Goal: Task Accomplishment & Management: Use online tool/utility

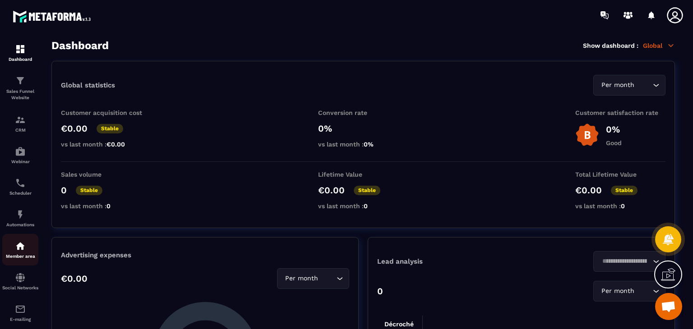
click at [23, 255] on div "Member area" at bounding box center [20, 250] width 36 height 18
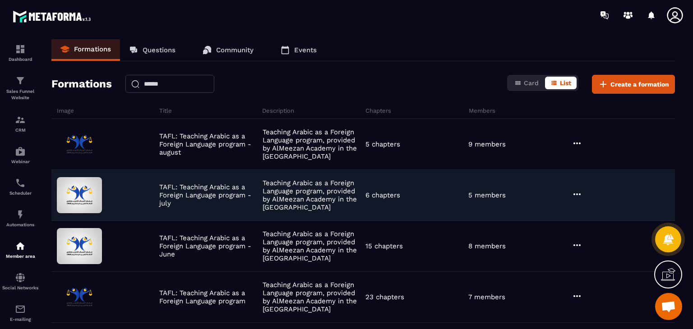
click at [577, 192] on icon at bounding box center [576, 194] width 11 height 11
click at [592, 213] on button "Edit" at bounding box center [600, 213] width 54 height 16
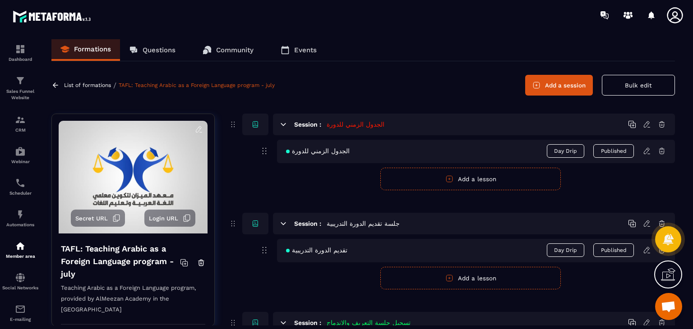
click at [559, 90] on button "Add a session" at bounding box center [559, 85] width 68 height 21
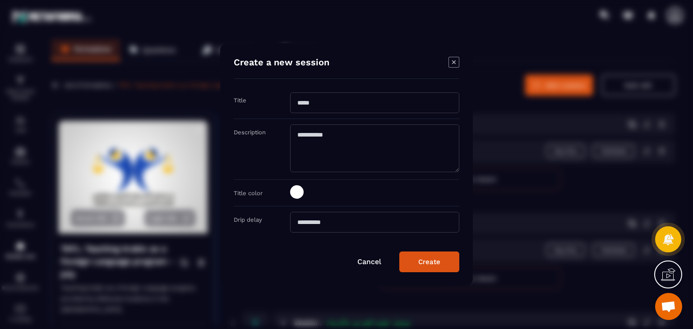
click at [363, 115] on div "Title" at bounding box center [346, 105] width 225 height 27
click at [362, 110] on input "Modal window" at bounding box center [374, 102] width 169 height 21
paste input "**********"
type input "**********"
click at [297, 197] on span "Modal window" at bounding box center [297, 192] width 14 height 14
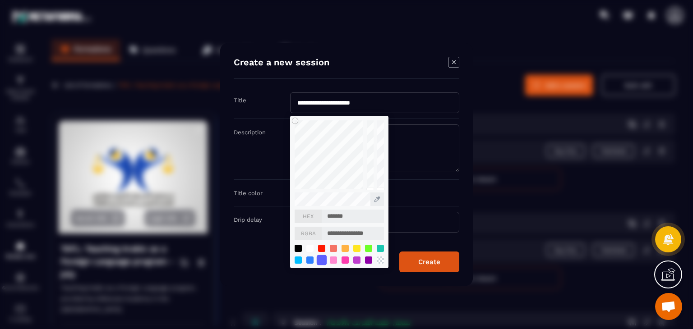
click at [321, 258] on div "Modal window" at bounding box center [321, 260] width 10 height 10
type input "*******"
type input "**********"
click at [427, 197] on div "**********" at bounding box center [374, 192] width 169 height 15
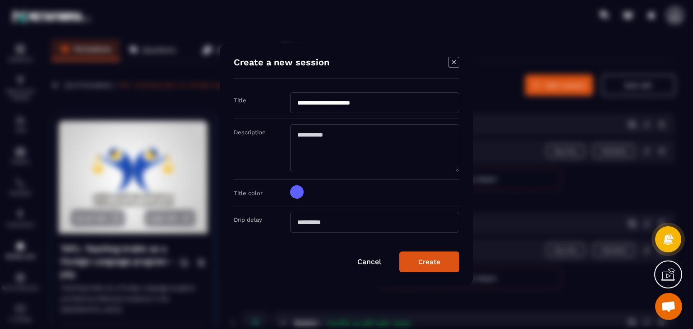
click at [285, 192] on div "Title color" at bounding box center [262, 192] width 56 height 9
click at [422, 255] on button "Create" at bounding box center [429, 262] width 60 height 21
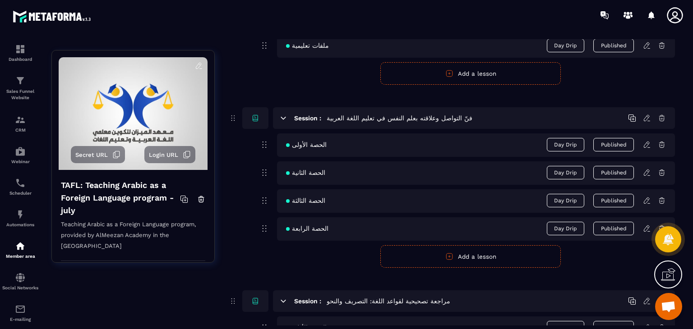
scroll to position [937, 0]
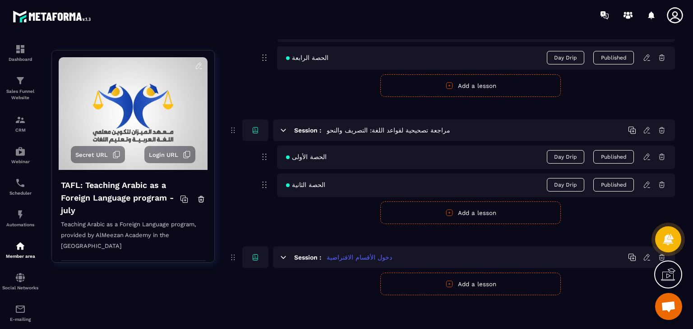
click at [445, 280] on icon "button" at bounding box center [449, 284] width 8 height 8
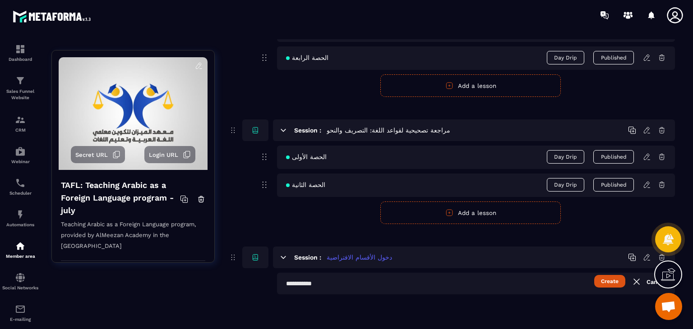
scroll to position [937, 0]
click at [382, 288] on input "text" at bounding box center [476, 284] width 398 height 22
paste input "**********"
type input "**********"
click at [613, 282] on button "Create" at bounding box center [609, 281] width 31 height 13
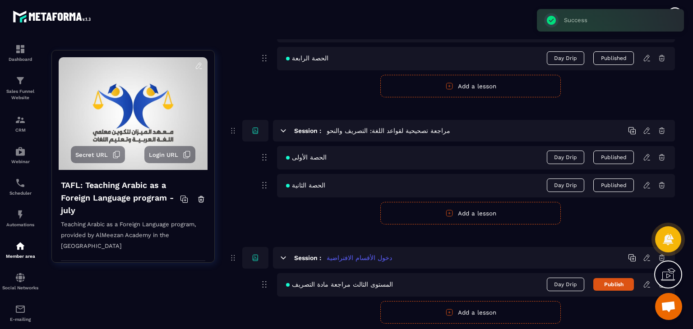
click at [647, 284] on icon at bounding box center [646, 284] width 8 height 8
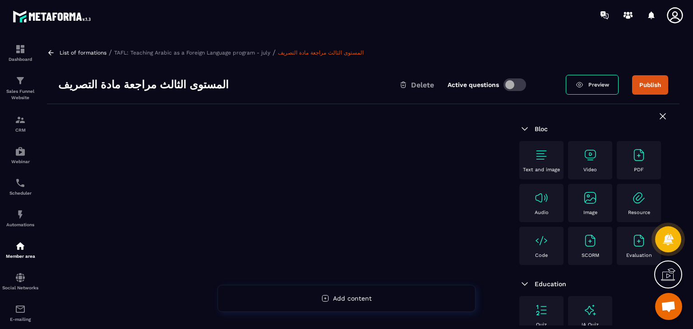
click at [485, 211] on div at bounding box center [277, 270] width 461 height 332
click at [566, 162] on div "Text and image Video PDF Audio Image Resource Code SCORM Evaluation" at bounding box center [593, 205] width 149 height 128
click at [578, 162] on div "Video" at bounding box center [589, 160] width 35 height 25
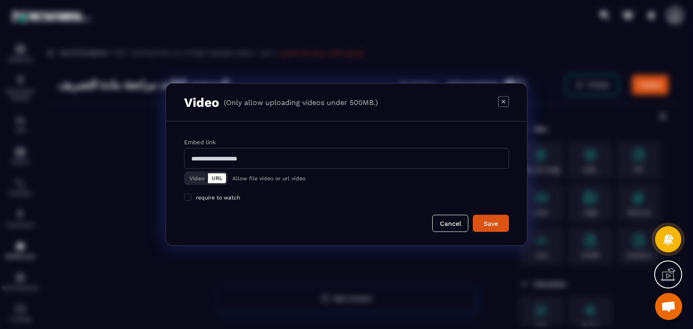
click at [193, 179] on button "Video" at bounding box center [197, 179] width 22 height 10
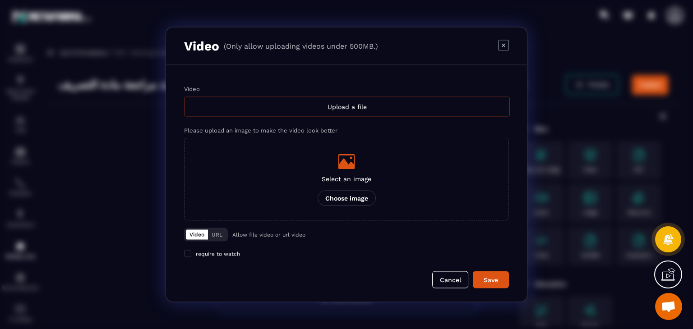
click at [234, 110] on div "Upload a file" at bounding box center [347, 107] width 326 height 20
click at [0, 0] on input "Video Upload a file" at bounding box center [0, 0] width 0 height 0
click at [440, 221] on label "Select an image Choose image" at bounding box center [346, 179] width 325 height 83
click at [0, 0] on input "Select an image Choose image" at bounding box center [0, 0] width 0 height 0
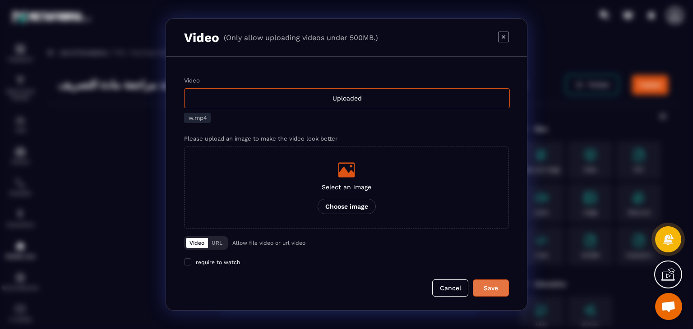
click at [493, 285] on div "Save" at bounding box center [490, 288] width 24 height 9
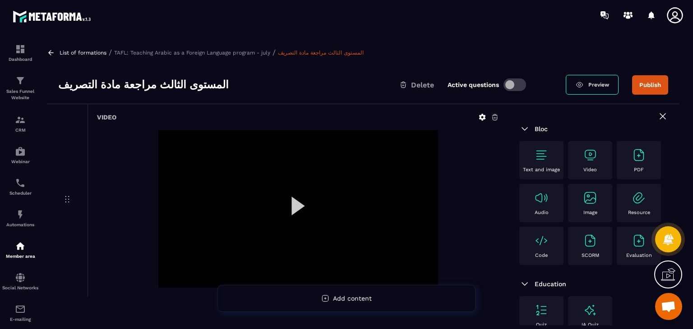
click at [593, 170] on p "Video" at bounding box center [590, 170] width 14 height 6
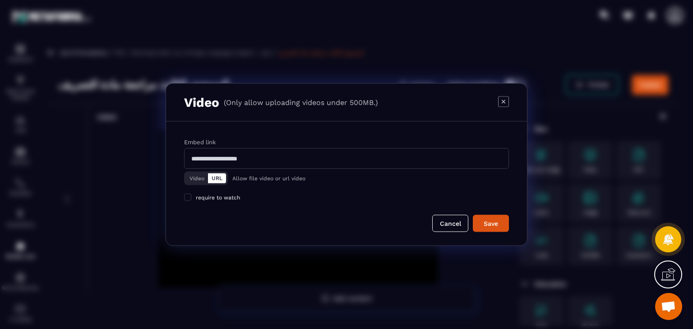
click at [201, 177] on button "Video" at bounding box center [197, 179] width 22 height 10
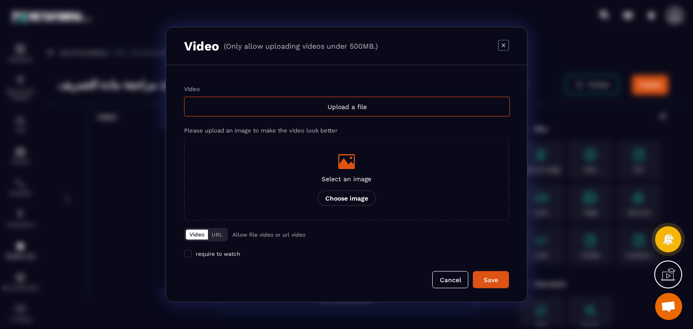
click at [307, 92] on label "Video Upload a file" at bounding box center [346, 101] width 325 height 31
click at [0, 0] on input "Video Upload a file" at bounding box center [0, 0] width 0 height 0
click at [501, 50] on icon "Modal window" at bounding box center [503, 45] width 10 height 10
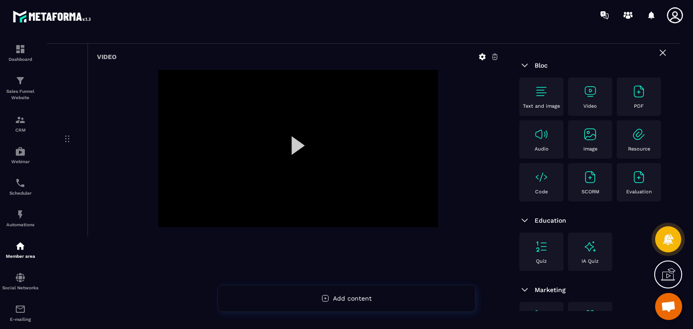
scroll to position [119, 0]
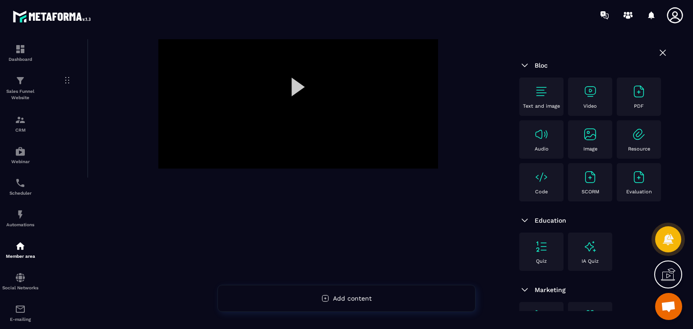
click at [588, 105] on p "Video" at bounding box center [590, 106] width 14 height 6
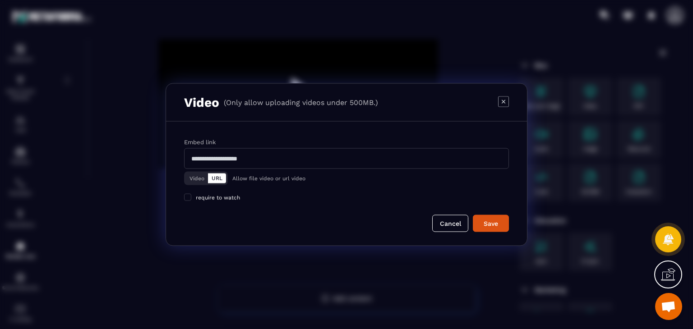
click at [193, 176] on button "Video" at bounding box center [197, 179] width 22 height 10
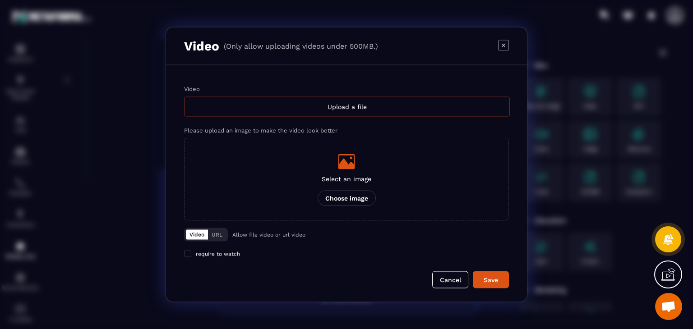
click at [334, 110] on div "Upload a file" at bounding box center [347, 107] width 326 height 20
click at [0, 0] on input "Video Upload a file" at bounding box center [0, 0] width 0 height 0
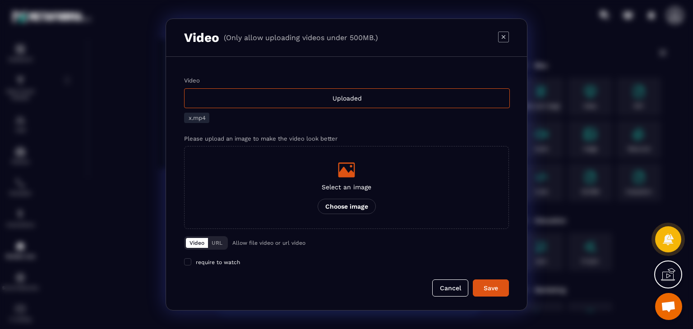
click at [494, 279] on form "Video Uploaded x.mp4 Please upload an image to make the video look better Selec…" at bounding box center [346, 187] width 325 height 220
click at [495, 287] on div "Save" at bounding box center [490, 288] width 24 height 9
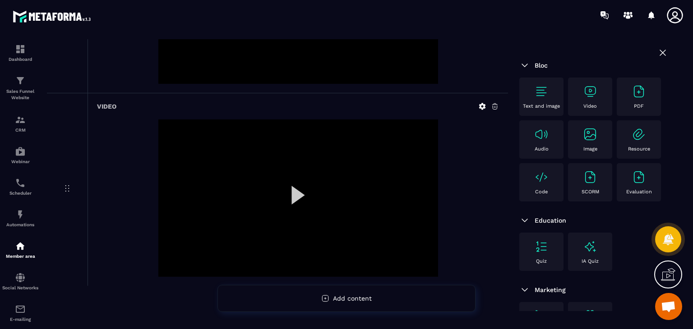
scroll to position [209, 0]
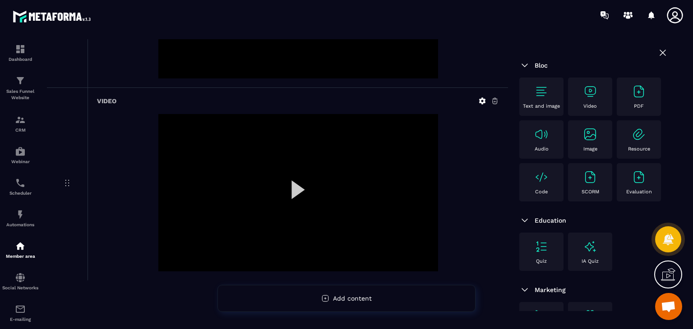
click at [574, 90] on div "Video" at bounding box center [589, 96] width 35 height 25
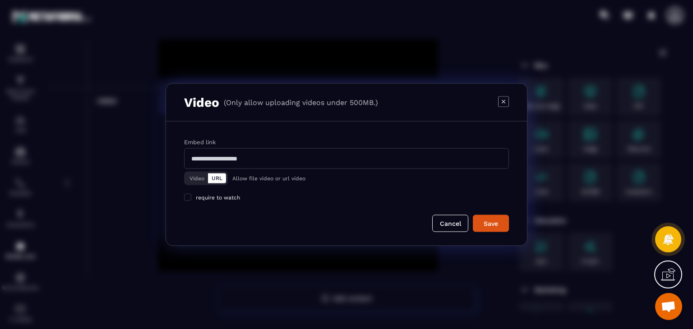
click at [199, 172] on div "Video URL" at bounding box center [206, 179] width 44 height 14
click at [186, 182] on button "Video" at bounding box center [197, 179] width 22 height 10
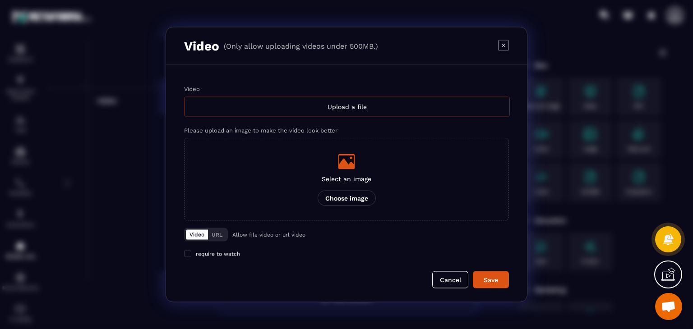
click at [291, 100] on div "Upload a file" at bounding box center [347, 107] width 326 height 20
click at [0, 0] on input "Video Upload a file" at bounding box center [0, 0] width 0 height 0
click at [505, 46] on icon "Modal window" at bounding box center [503, 45] width 11 height 11
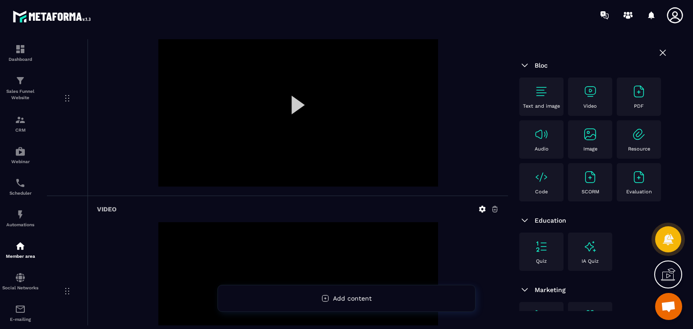
scroll to position [0, 0]
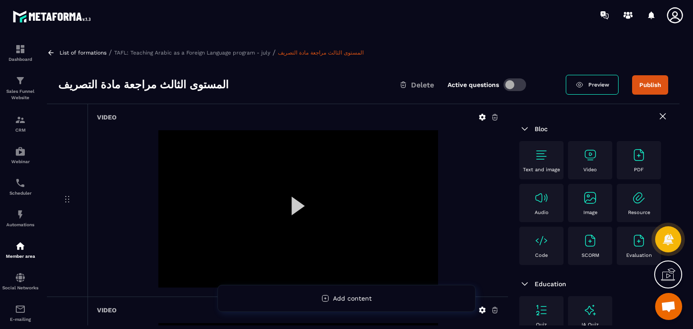
click at [641, 79] on button "Publish" at bounding box center [650, 84] width 36 height 19
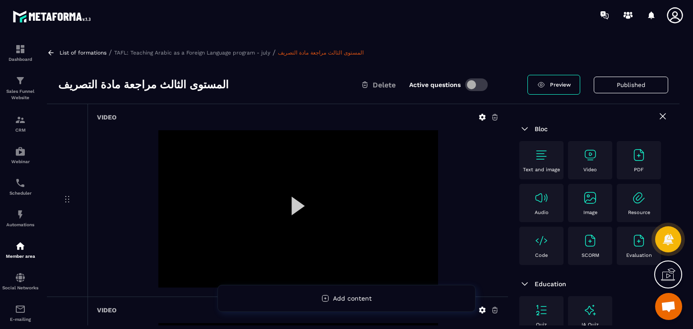
click at [49, 50] on icon at bounding box center [51, 53] width 8 height 8
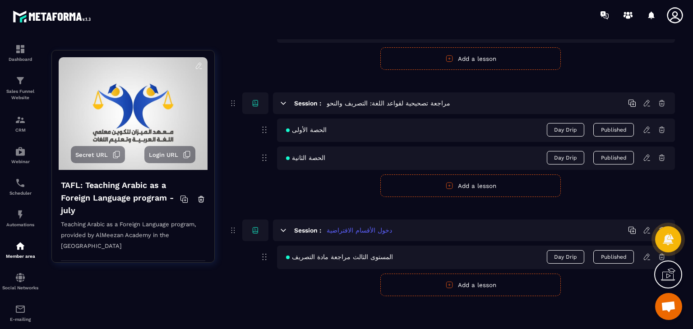
scroll to position [965, 0]
click at [652, 255] on link at bounding box center [649, 256] width 15 height 8
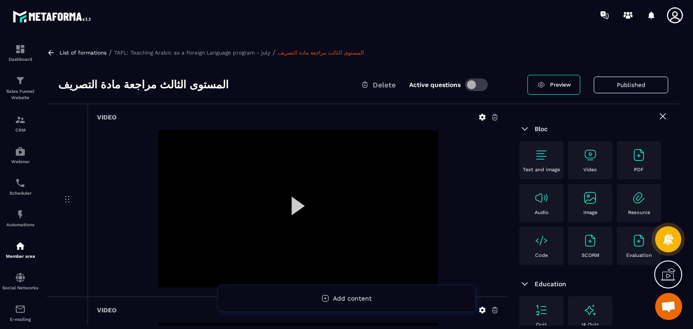
click at [50, 50] on icon at bounding box center [51, 53] width 8 height 8
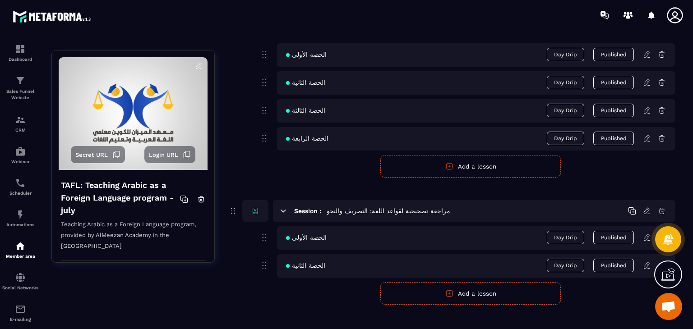
scroll to position [965, 0]
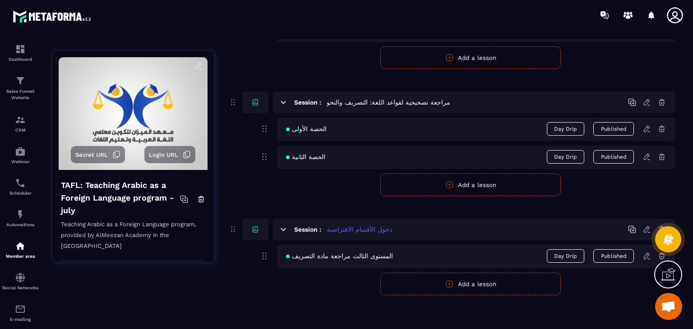
click at [483, 284] on button "Add a lesson" at bounding box center [470, 284] width 180 height 23
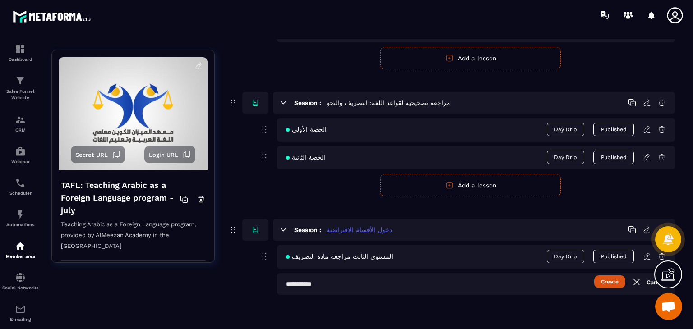
click at [377, 280] on input "text" at bounding box center [476, 284] width 398 height 22
click at [375, 282] on input "text" at bounding box center [476, 284] width 398 height 22
paste input "**********"
type input "**********"
click at [605, 285] on button "Create" at bounding box center [609, 281] width 31 height 13
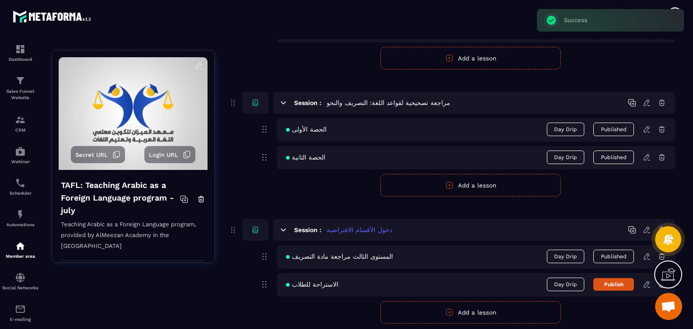
click at [646, 283] on icon at bounding box center [646, 284] width 8 height 8
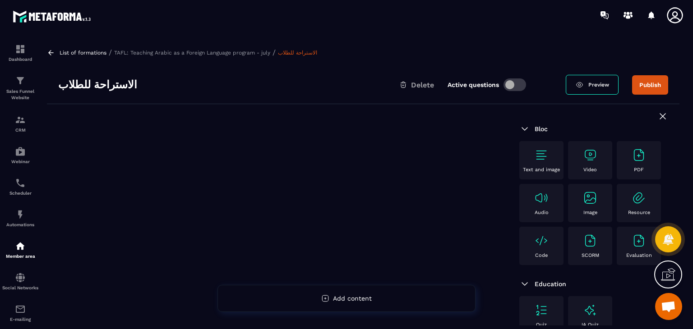
click at [578, 158] on div "Video" at bounding box center [589, 160] width 35 height 25
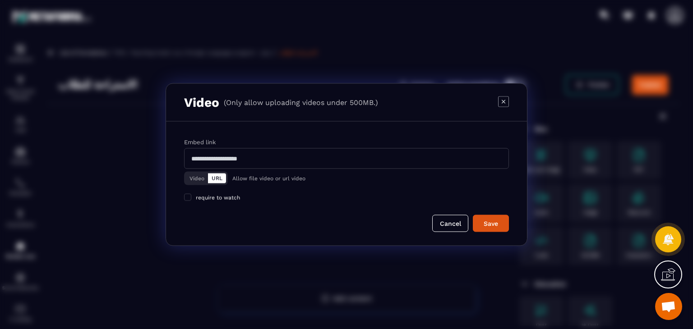
click at [193, 176] on button "Video" at bounding box center [197, 179] width 22 height 10
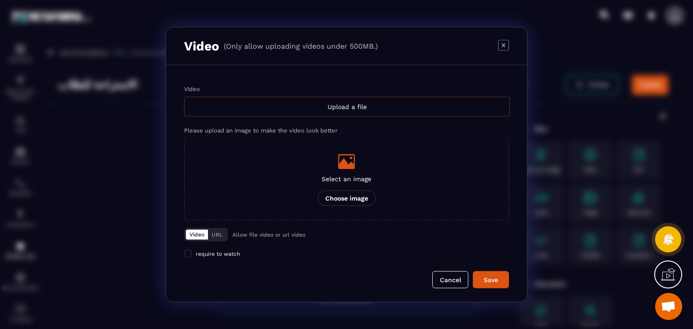
click at [341, 104] on div "Upload a file" at bounding box center [347, 107] width 326 height 20
click at [0, 0] on input "Video Upload a file" at bounding box center [0, 0] width 0 height 0
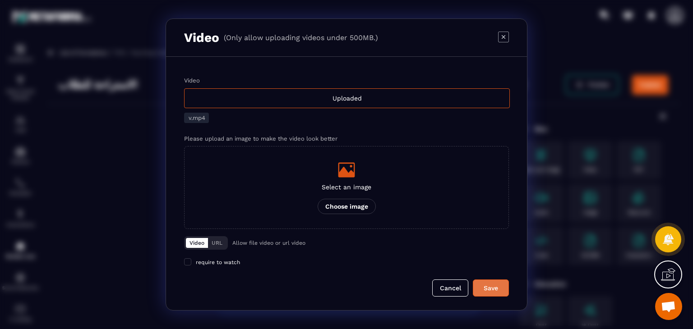
click at [490, 290] on div "Save" at bounding box center [490, 288] width 24 height 9
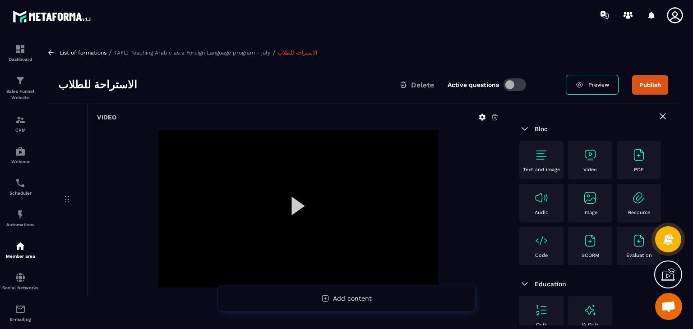
click at [402, 49] on div "List of formations / TAFL: Teaching Arabic as a Foreign Language program - july…" at bounding box center [363, 52] width 632 height 9
click at [585, 159] on img at bounding box center [589, 155] width 14 height 14
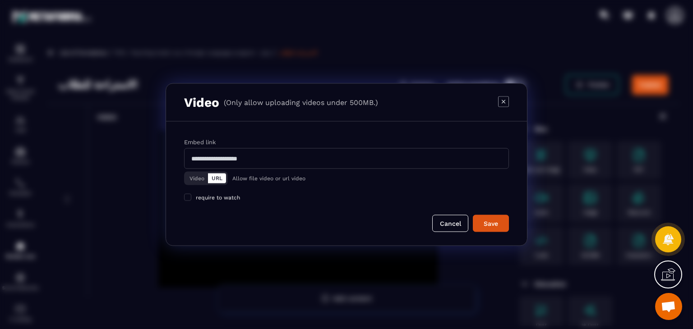
click at [193, 178] on button "Video" at bounding box center [197, 179] width 22 height 10
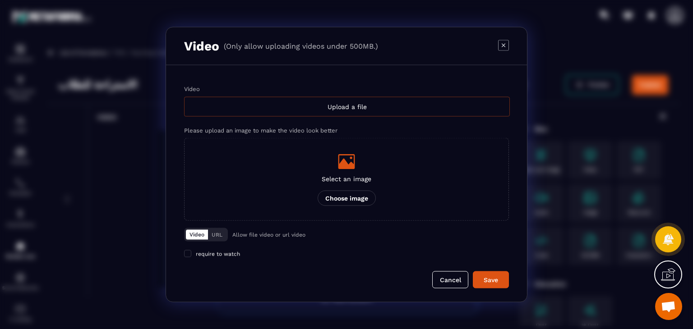
click at [329, 101] on div "Upload a file" at bounding box center [347, 107] width 326 height 20
click at [0, 0] on input "Video Upload a file" at bounding box center [0, 0] width 0 height 0
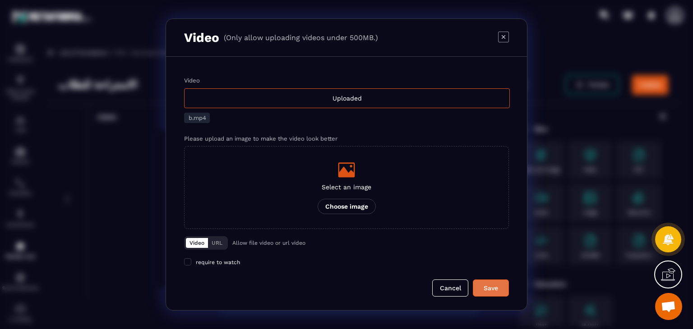
click at [495, 280] on button "Save" at bounding box center [490, 288] width 36 height 17
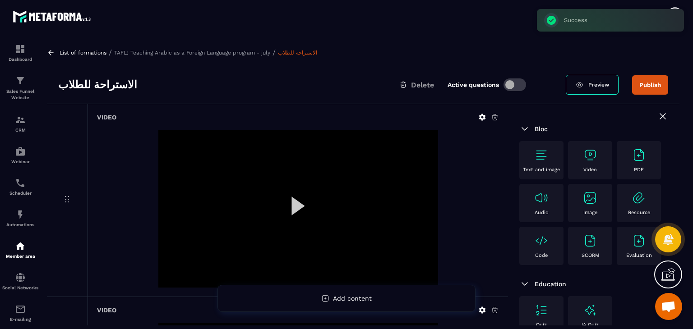
click at [54, 52] on icon at bounding box center [51, 53] width 8 height 8
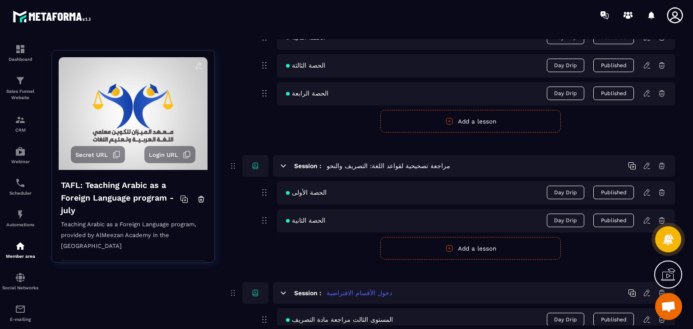
scroll to position [993, 0]
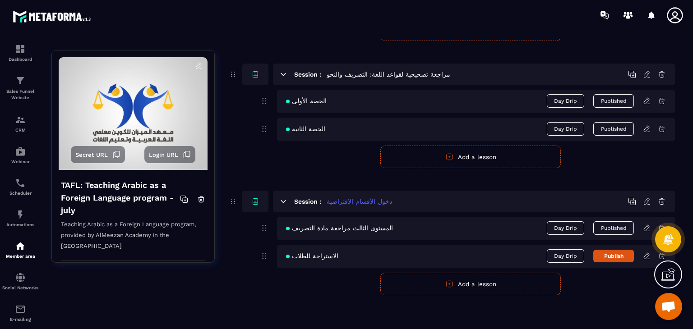
click at [607, 251] on button "Publish" at bounding box center [613, 256] width 41 height 13
drag, startPoint x: 500, startPoint y: 282, endPoint x: 431, endPoint y: 280, distance: 68.6
click at [499, 281] on button "Add a lesson" at bounding box center [470, 284] width 180 height 23
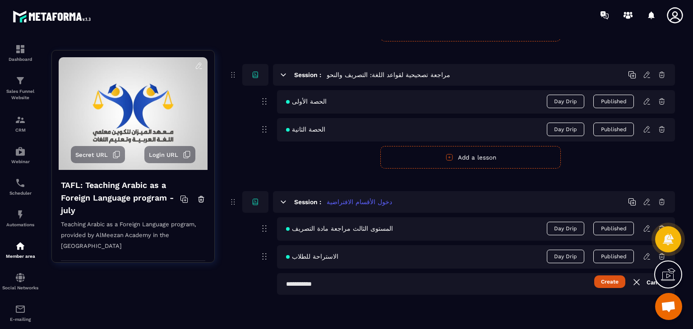
click at [413, 283] on input "text" at bounding box center [476, 284] width 398 height 22
paste input "**********"
type input "**********"
click at [604, 280] on button "Create" at bounding box center [609, 281] width 31 height 13
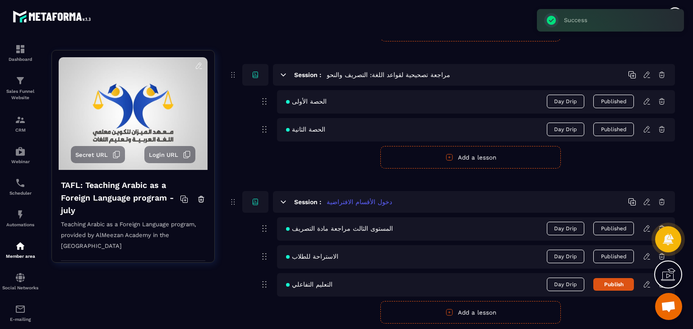
click at [647, 283] on icon at bounding box center [646, 284] width 8 height 8
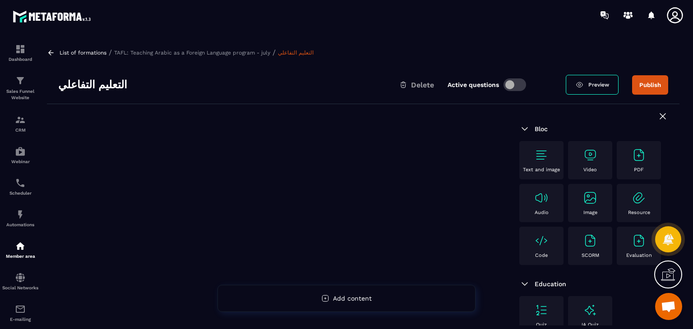
click at [588, 154] on img at bounding box center [589, 155] width 14 height 14
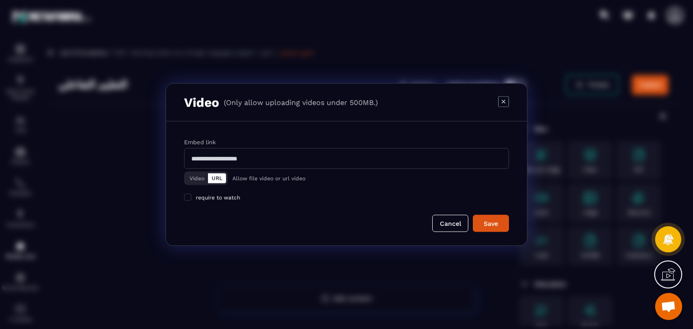
click at [191, 177] on button "Video" at bounding box center [197, 179] width 22 height 10
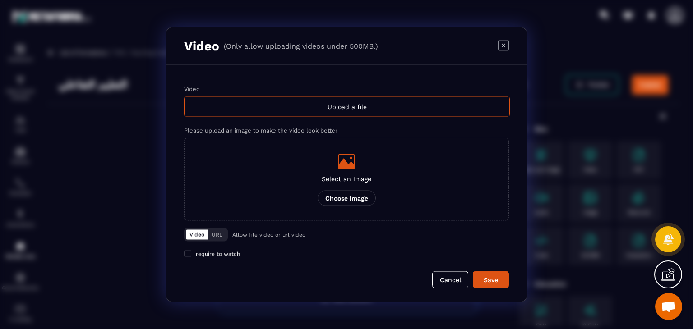
click at [351, 96] on label "Video Upload a file" at bounding box center [346, 101] width 325 height 31
click at [0, 0] on input "Video Upload a file" at bounding box center [0, 0] width 0 height 0
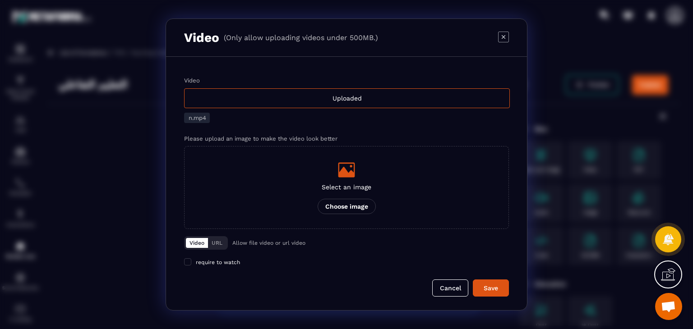
click at [485, 276] on form "Video Uploaded n.mp4 Please upload an image to make the video look better Selec…" at bounding box center [346, 187] width 325 height 220
click at [489, 285] on div "Save" at bounding box center [490, 288] width 24 height 9
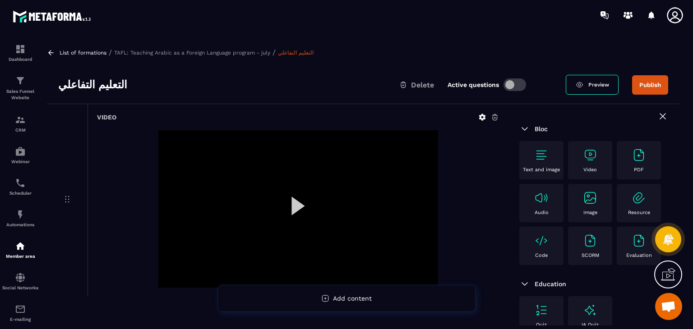
click at [48, 52] on icon at bounding box center [51, 53] width 8 height 8
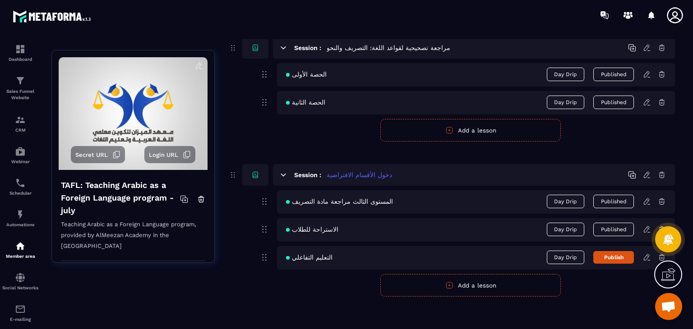
scroll to position [1021, 0]
click at [624, 255] on button "Publish" at bounding box center [613, 256] width 41 height 13
click at [401, 280] on button "Add a lesson" at bounding box center [470, 284] width 180 height 23
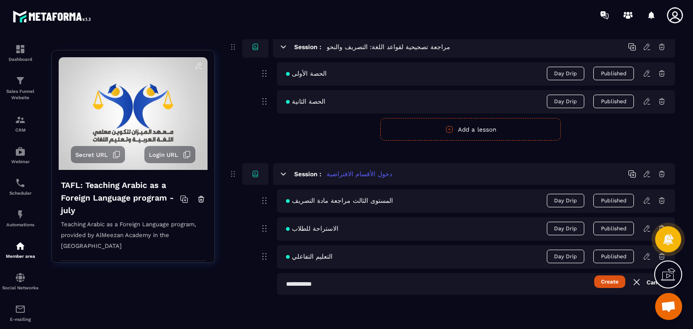
click at [373, 282] on input "text" at bounding box center [476, 284] width 398 height 22
paste input "**********"
type input "**********"
click at [612, 285] on button "Create" at bounding box center [609, 281] width 31 height 13
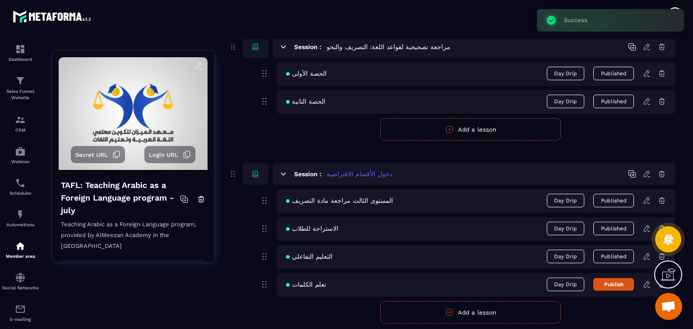
click at [647, 283] on icon at bounding box center [647, 283] width 2 height 1
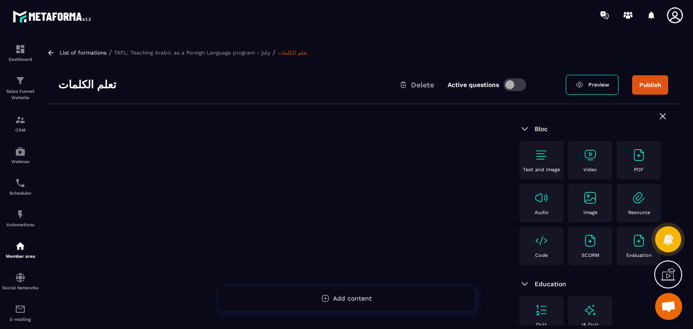
click at [570, 157] on div "Video" at bounding box center [590, 160] width 44 height 38
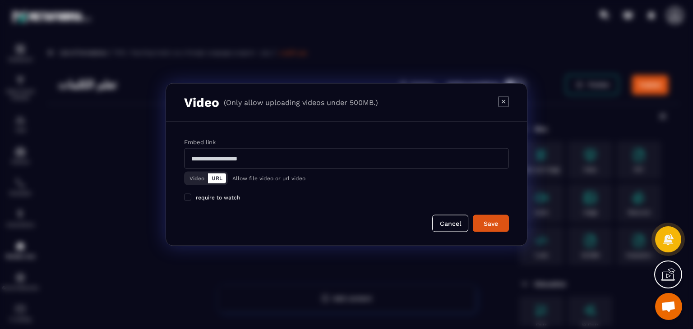
click at [503, 100] on icon "Modal window" at bounding box center [503, 101] width 11 height 11
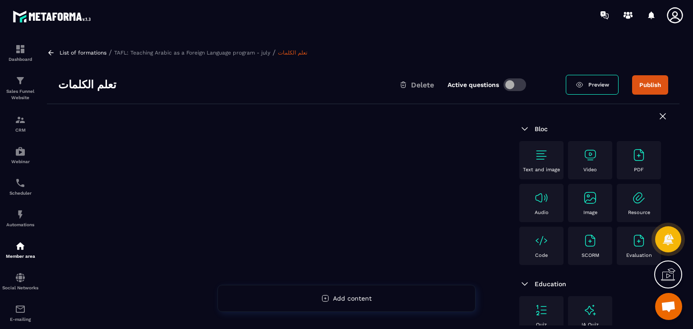
click at [583, 155] on img at bounding box center [589, 155] width 14 height 14
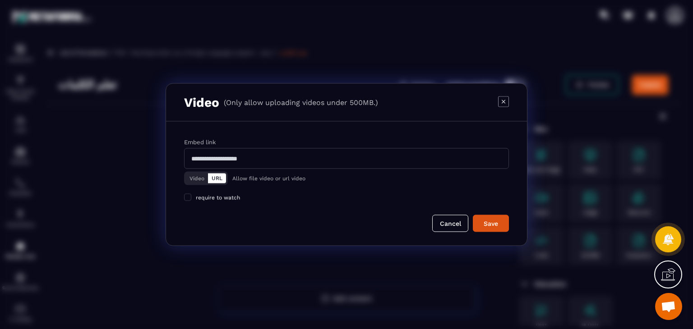
drag, startPoint x: 180, startPoint y: 174, endPoint x: 191, endPoint y: 175, distance: 10.9
click at [181, 174] on div "Embed link Video URL Allow file video or url video require to watch Cancel Save" at bounding box center [346, 184] width 361 height 124
click at [192, 175] on button "Video" at bounding box center [197, 179] width 22 height 10
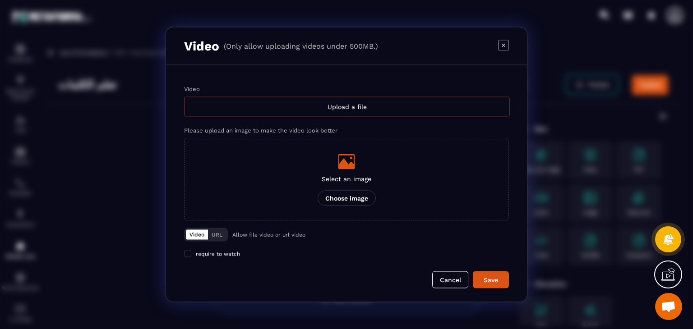
click at [298, 97] on div "Upload a file" at bounding box center [347, 107] width 326 height 20
click at [0, 0] on input "Video Upload a file" at bounding box center [0, 0] width 0 height 0
click at [505, 45] on icon "Modal window" at bounding box center [503, 45] width 11 height 11
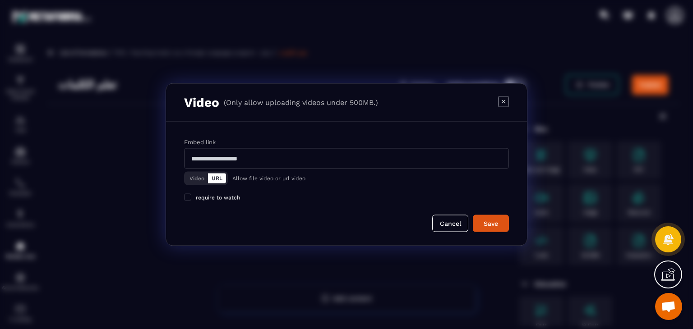
click at [187, 183] on button "Video" at bounding box center [197, 179] width 22 height 10
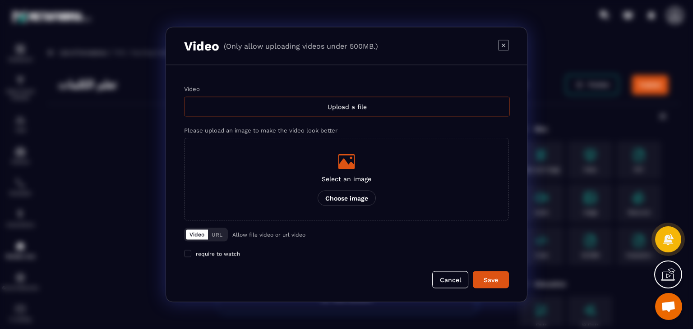
click at [294, 104] on div "Upload a file" at bounding box center [347, 107] width 326 height 20
click at [0, 0] on input "Video Upload a file" at bounding box center [0, 0] width 0 height 0
click at [509, 46] on div "Video (Only allow uploading videos under 500MB.)" at bounding box center [346, 47] width 361 height 38
click at [501, 49] on icon "Modal window" at bounding box center [503, 45] width 11 height 11
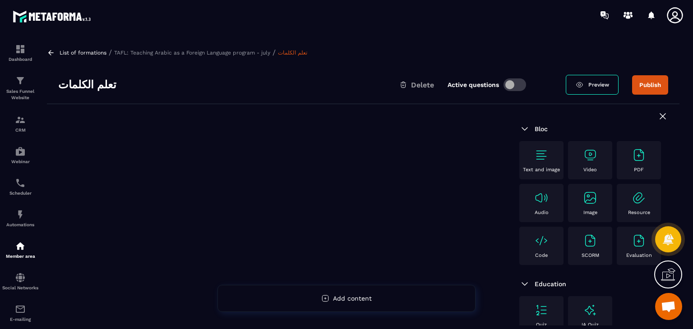
drag, startPoint x: 353, startPoint y: 219, endPoint x: 388, endPoint y: 217, distance: 34.8
click at [355, 218] on div at bounding box center [277, 270] width 461 height 332
click at [601, 159] on div "Video" at bounding box center [589, 160] width 35 height 25
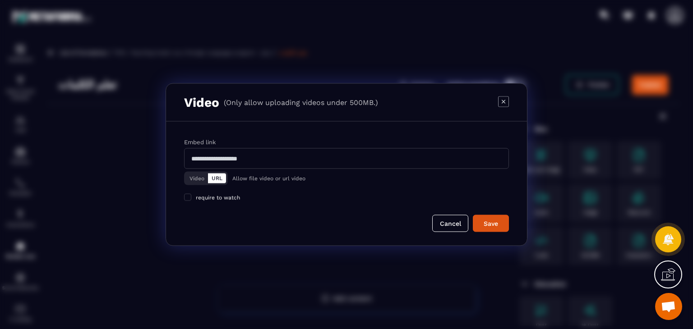
click at [187, 178] on button "Video" at bounding box center [197, 179] width 22 height 10
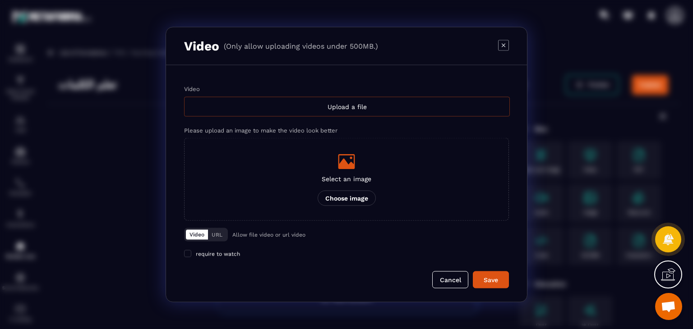
click at [301, 104] on div "Upload a file" at bounding box center [347, 107] width 326 height 20
click at [0, 0] on input "Video Upload a file" at bounding box center [0, 0] width 0 height 0
click at [294, 110] on div "Upload a file" at bounding box center [347, 107] width 326 height 20
click at [0, 0] on input "Video Upload a file" at bounding box center [0, 0] width 0 height 0
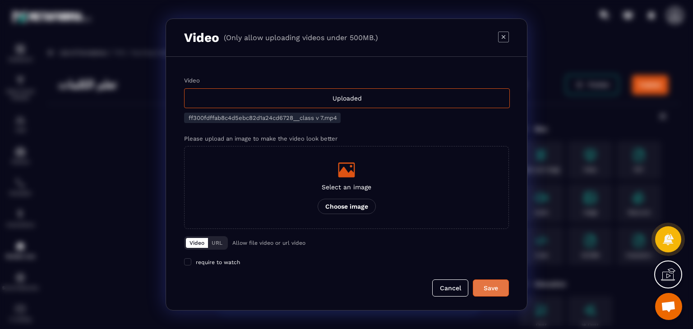
click at [486, 285] on div "Save" at bounding box center [490, 288] width 24 height 9
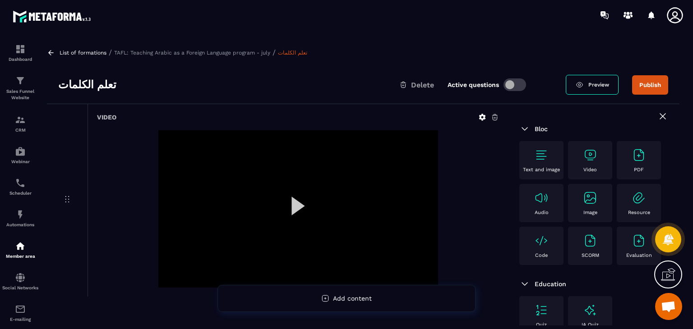
click at [595, 151] on div "Video" at bounding box center [589, 160] width 35 height 25
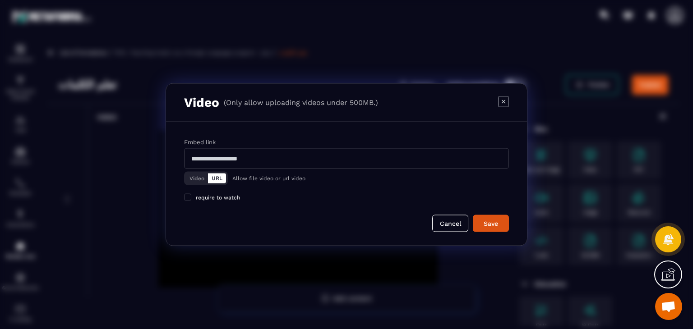
click at [199, 176] on button "Video" at bounding box center [197, 179] width 22 height 10
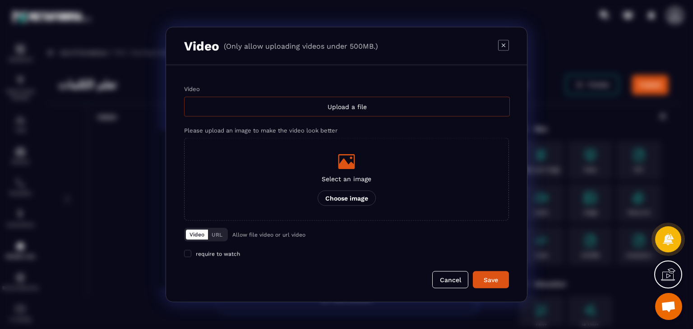
click at [323, 101] on div "Upload a file" at bounding box center [347, 107] width 326 height 20
click at [0, 0] on input "Video Upload a file" at bounding box center [0, 0] width 0 height 0
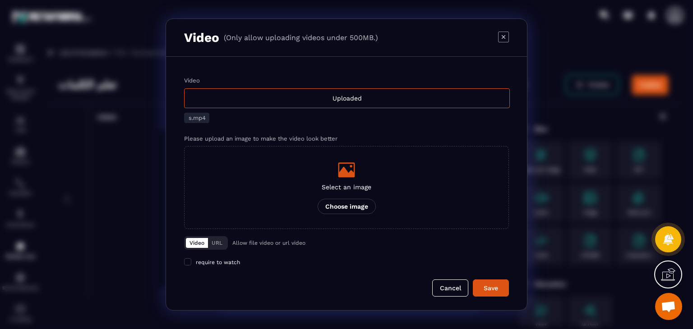
click at [481, 278] on form "Video Uploaded s.mp4 Please upload an image to make the video look better Selec…" at bounding box center [346, 187] width 325 height 220
click at [482, 290] on div "Save" at bounding box center [490, 288] width 24 height 9
